Goal: Information Seeking & Learning: Learn about a topic

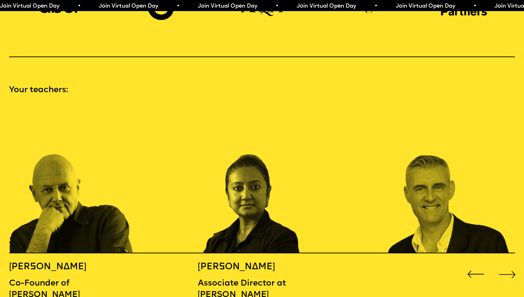
scroll to position [768, 0]
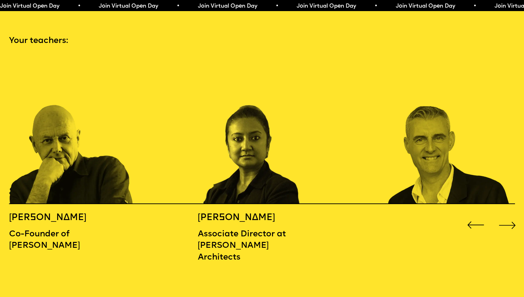
click at [511, 215] on div "Next slide" at bounding box center [507, 225] width 21 height 21
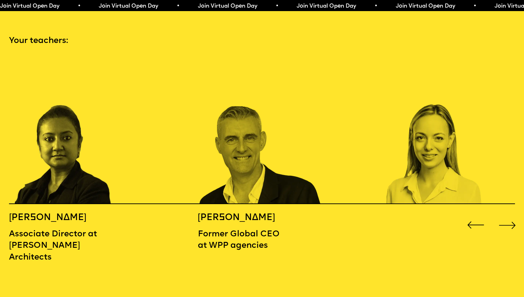
click at [511, 215] on div "Next slide" at bounding box center [507, 225] width 21 height 21
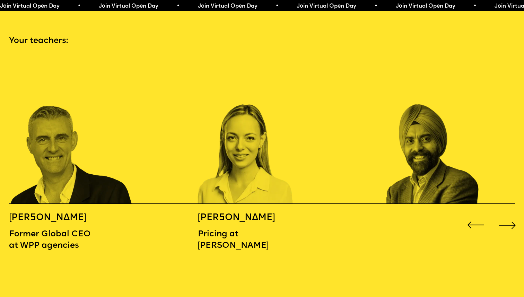
click at [511, 215] on div "Next slide" at bounding box center [507, 225] width 21 height 21
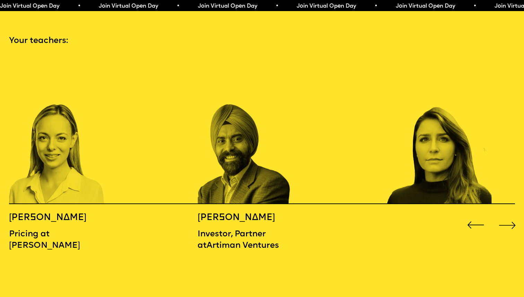
click at [511, 215] on div "Next slide" at bounding box center [507, 225] width 21 height 21
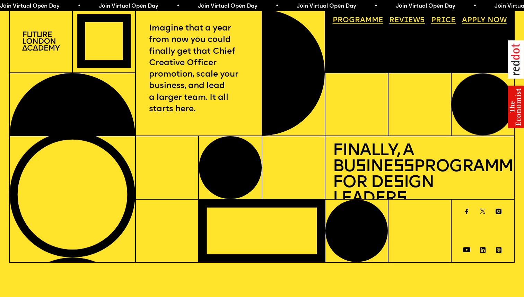
click at [445, 20] on link "Price" at bounding box center [444, 21] width 32 height 15
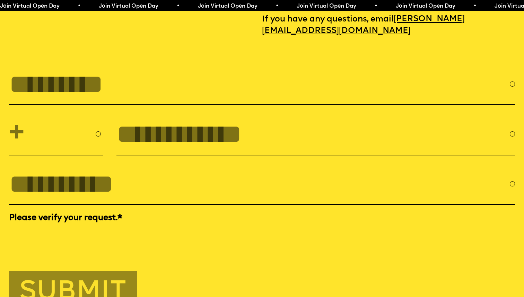
scroll to position [2382, 0]
